Goal: Navigation & Orientation: Find specific page/section

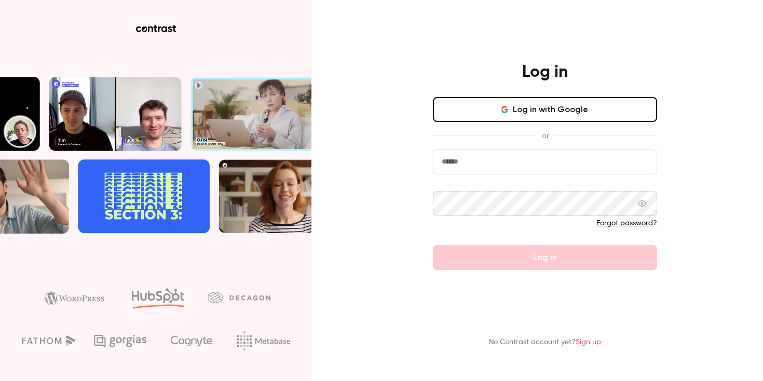
click at [535, 107] on button "Log in with Google" at bounding box center [545, 109] width 224 height 25
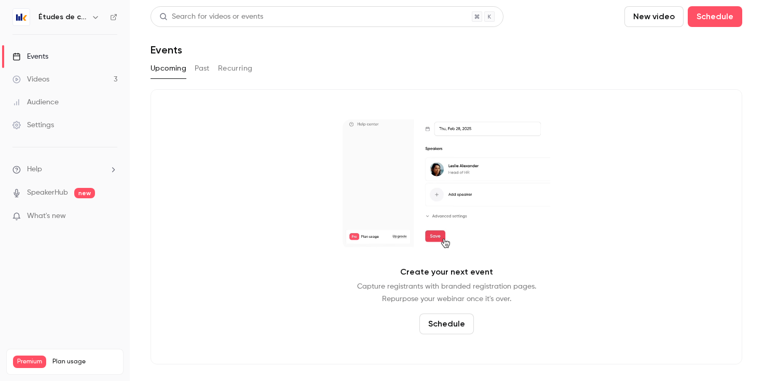
click at [61, 81] on link "Videos 3" at bounding box center [65, 79] width 130 height 23
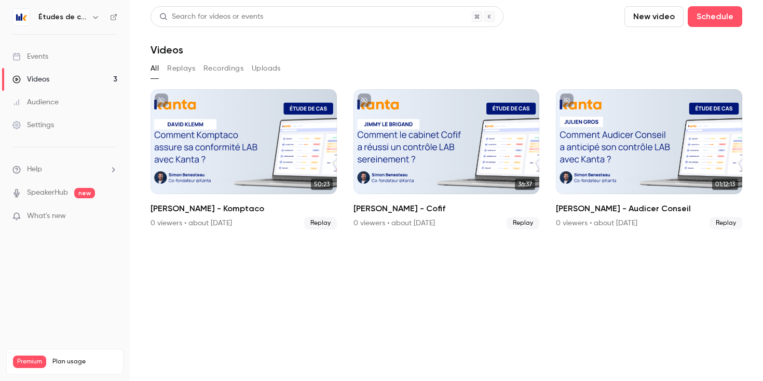
click at [64, 9] on div "Études de cas" at bounding box center [64, 17] width 105 height 18
click at [64, 16] on h6 "Études de cas" at bounding box center [62, 17] width 49 height 10
click at [95, 15] on icon "button" at bounding box center [95, 17] width 8 height 8
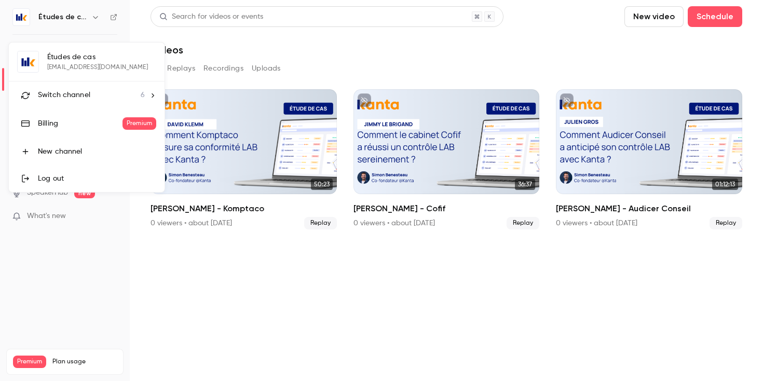
click at [101, 96] on div "Switch channel 6" at bounding box center [91, 95] width 107 height 11
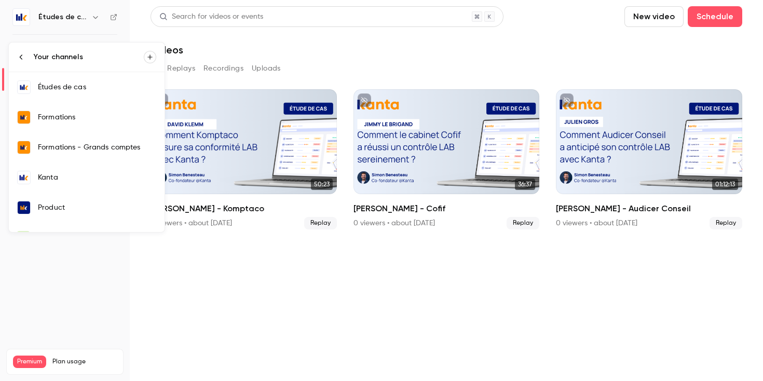
click at [83, 121] on div "Formations" at bounding box center [97, 117] width 118 height 10
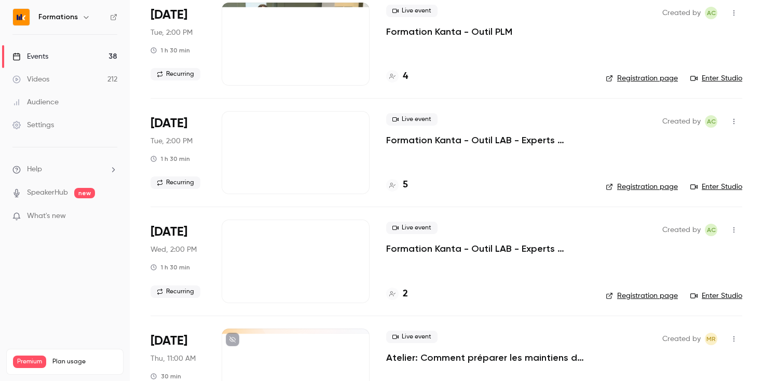
scroll to position [633, 0]
